Goal: Task Accomplishment & Management: Manage account settings

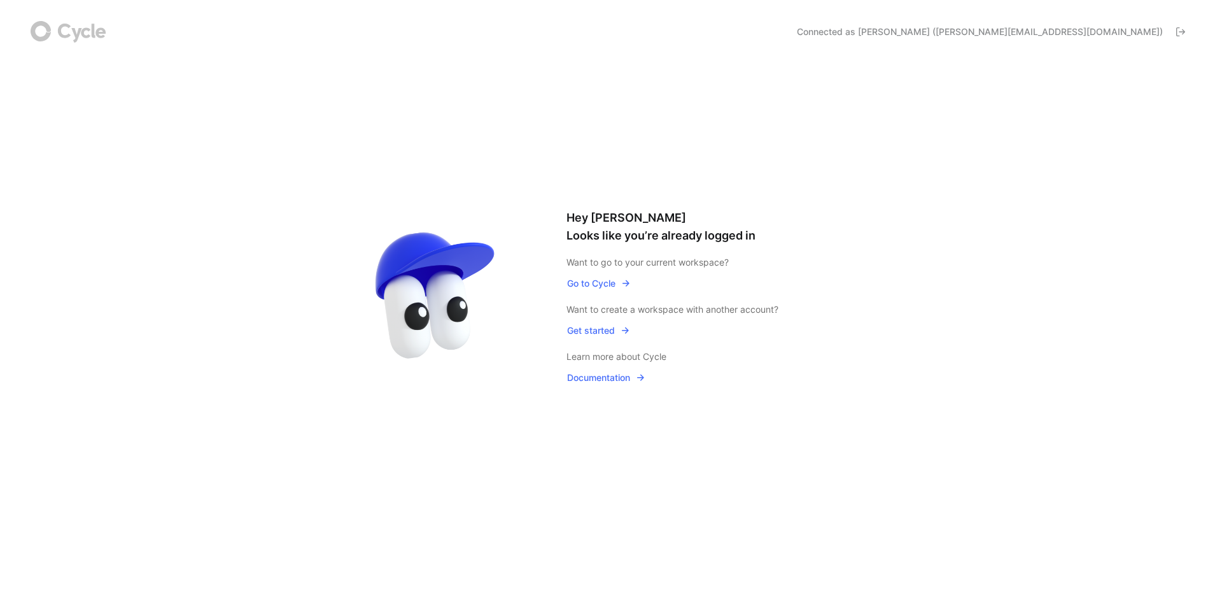
click at [624, 285] on icon "button" at bounding box center [626, 283] width 10 height 10
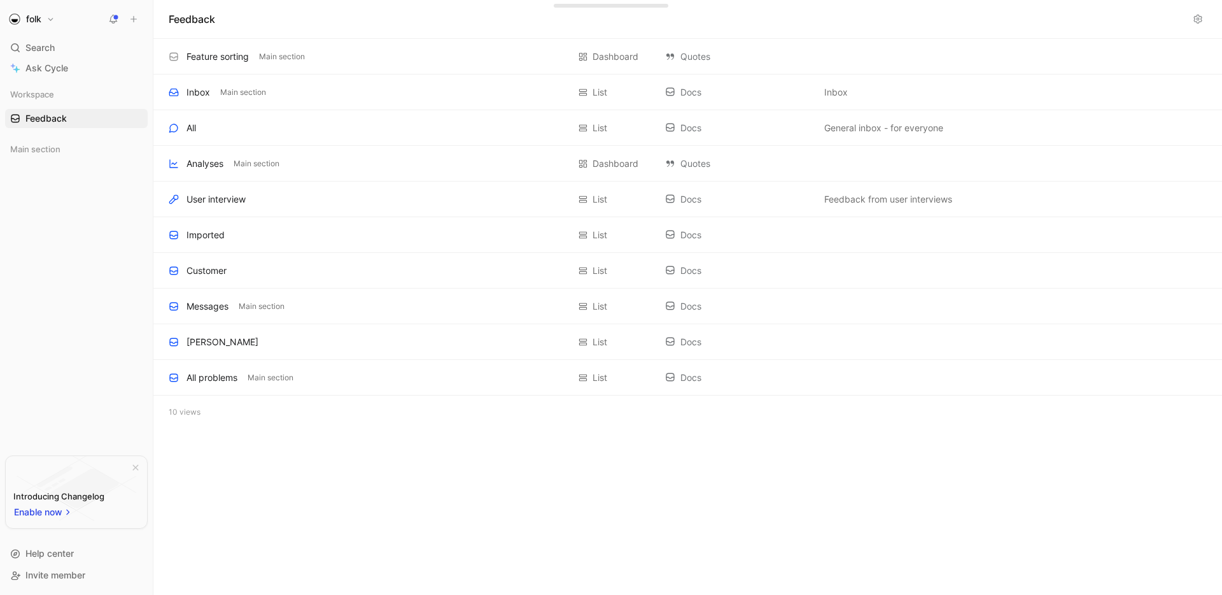
click at [44, 15] on button "folk" at bounding box center [31, 19] width 53 height 18
click at [64, 80] on div "Account settings" at bounding box center [86, 82] width 157 height 20
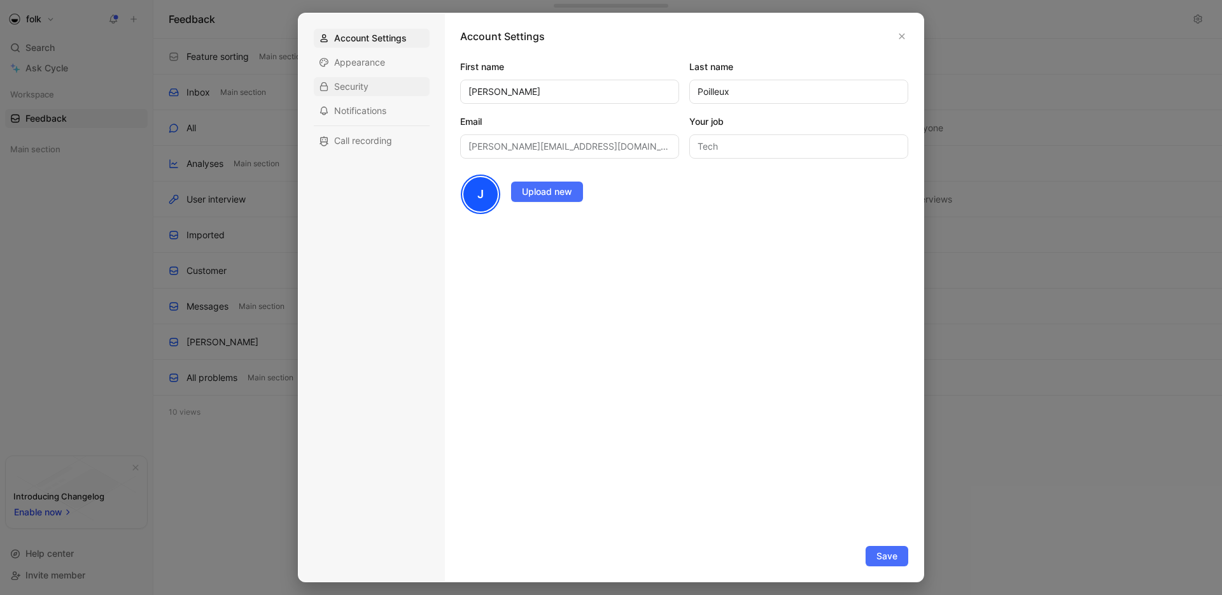
click at [367, 82] on span "Security" at bounding box center [351, 86] width 34 height 13
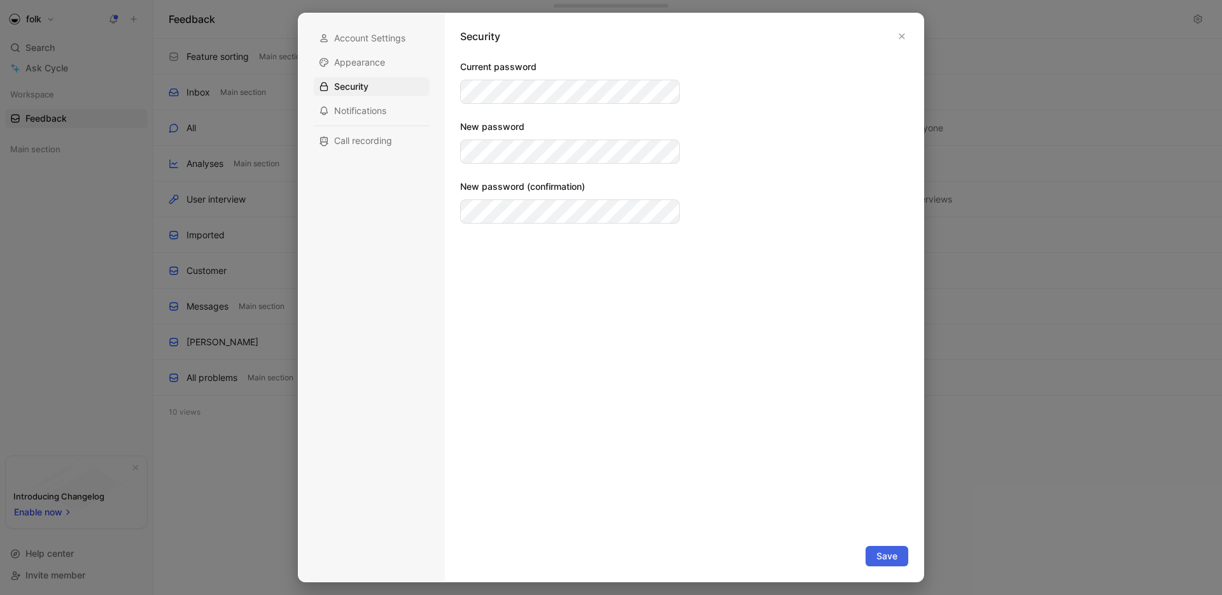
click at [898, 552] on button "Save" at bounding box center [887, 556] width 43 height 20
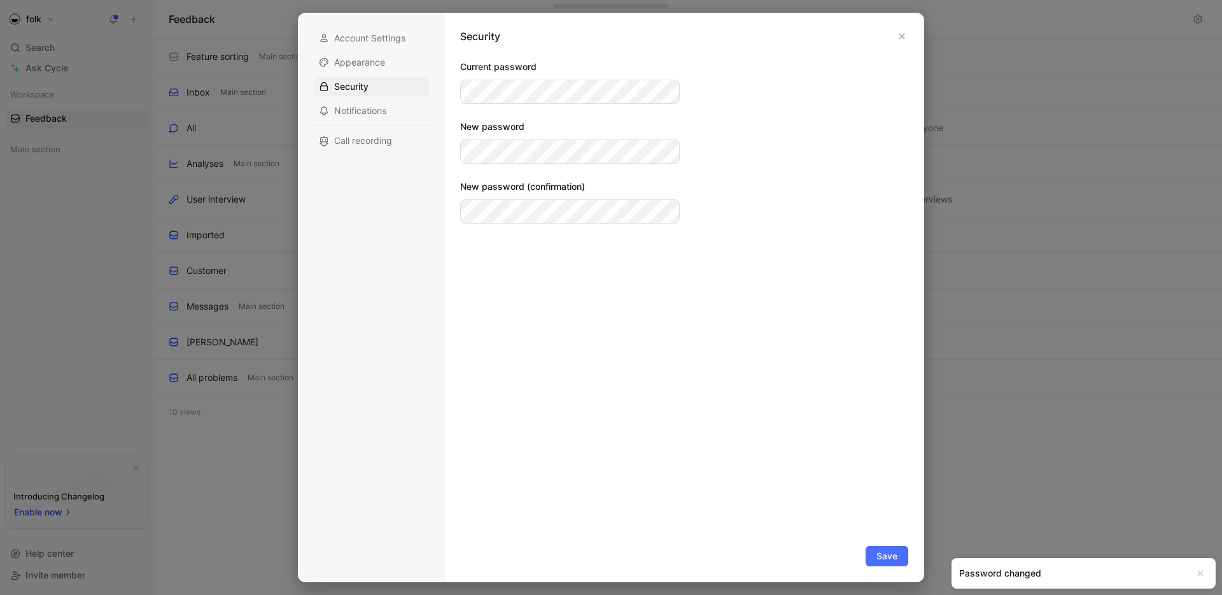
click at [991, 458] on div at bounding box center [611, 297] width 1222 height 595
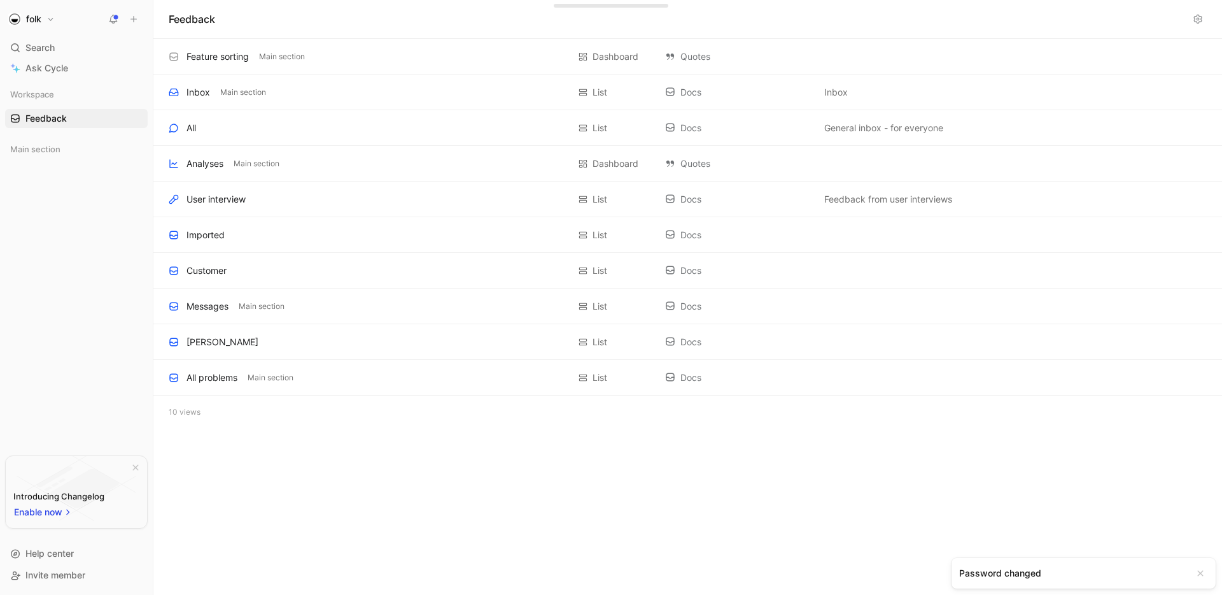
click at [47, 20] on button "folk" at bounding box center [31, 19] width 53 height 18
click at [54, 188] on div "Log out" at bounding box center [86, 180] width 157 height 20
